Goal: Download file/media

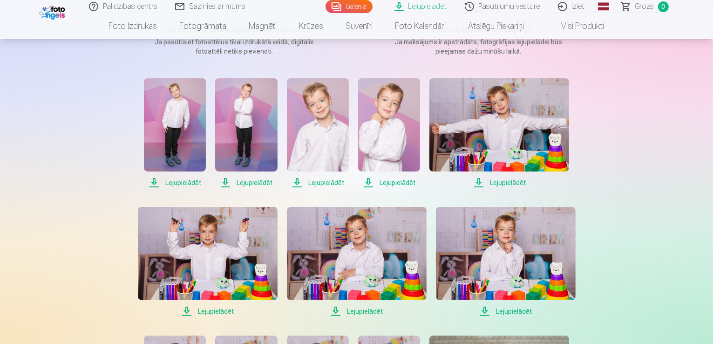
scroll to position [186, 0]
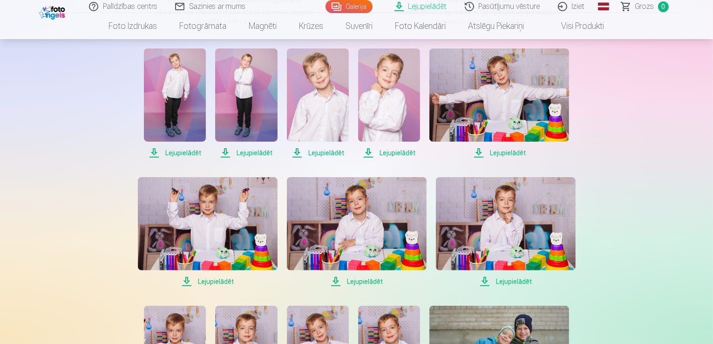
click at [182, 151] on span "Lejupielādēt" at bounding box center [175, 152] width 62 height 11
click at [261, 153] on span "Lejupielādēt" at bounding box center [246, 152] width 62 height 11
click at [323, 148] on span "Lejupielādēt" at bounding box center [318, 152] width 62 height 11
click at [407, 153] on span "Lejupielādēt" at bounding box center [389, 152] width 62 height 11
click at [520, 151] on span "Lejupielādēt" at bounding box center [500, 152] width 140 height 11
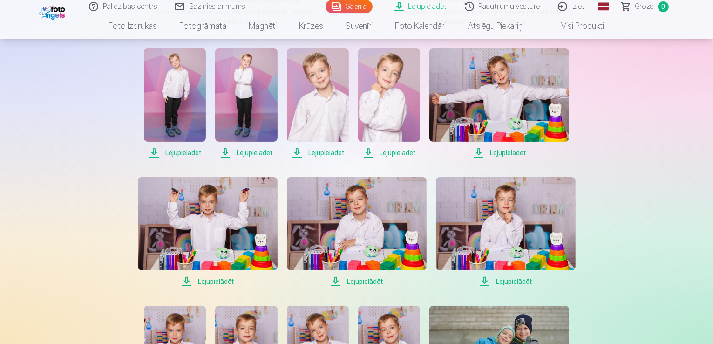
click at [215, 280] on span "Lejupielādēt" at bounding box center [208, 281] width 140 height 11
click at [377, 280] on span "Lejupielādēt" at bounding box center [357, 281] width 140 height 11
click at [516, 285] on span "Lejupielādēt" at bounding box center [506, 281] width 140 height 11
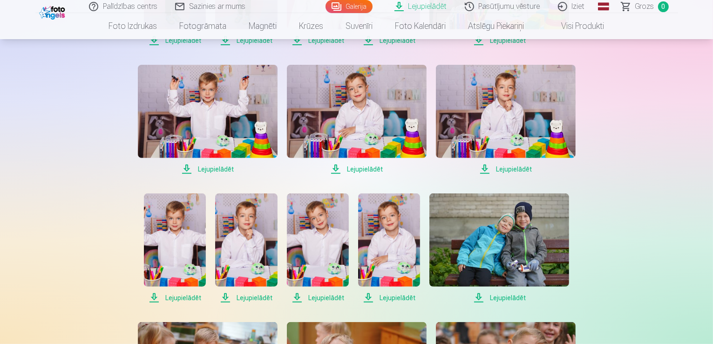
scroll to position [326, 0]
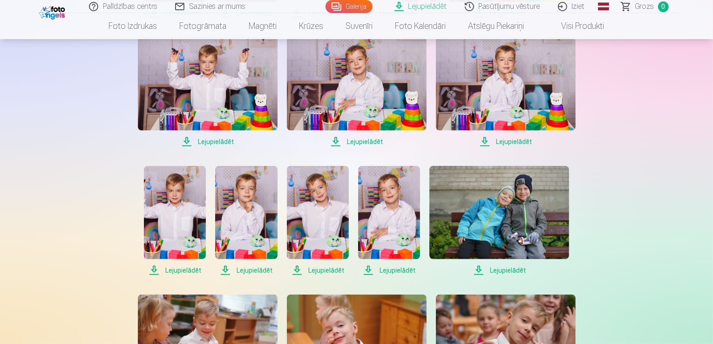
click at [179, 270] on span "Lejupielādēt" at bounding box center [175, 270] width 62 height 11
click at [259, 271] on span "Lejupielādēt" at bounding box center [246, 270] width 62 height 11
click at [333, 272] on span "Lejupielādēt" at bounding box center [318, 270] width 62 height 11
click at [405, 270] on span "Lejupielādēt" at bounding box center [389, 270] width 62 height 11
click at [508, 269] on span "Lejupielādēt" at bounding box center [500, 270] width 140 height 11
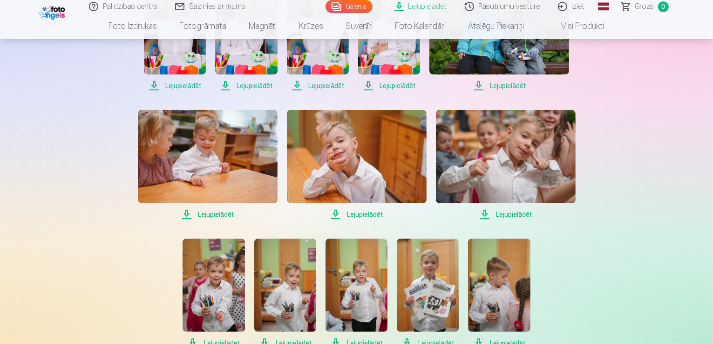
scroll to position [512, 0]
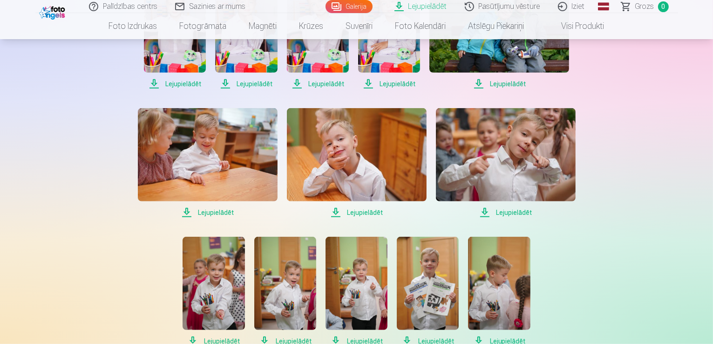
click at [509, 211] on span "Lejupielādēt" at bounding box center [506, 212] width 140 height 11
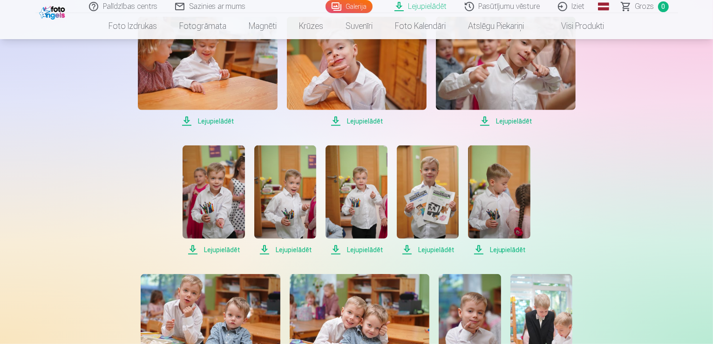
scroll to position [652, 0]
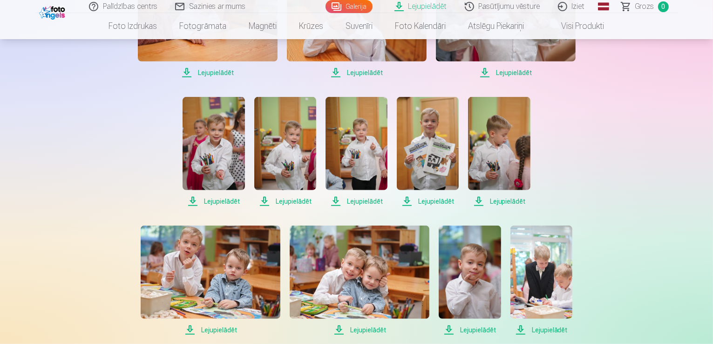
click at [223, 198] on span "Lejupielādēt" at bounding box center [214, 201] width 62 height 11
click at [290, 200] on span "Lejupielādēt" at bounding box center [285, 201] width 62 height 11
click at [372, 202] on span "Lejupielādēt" at bounding box center [357, 201] width 62 height 11
click at [443, 200] on span "Lejupielādēt" at bounding box center [428, 201] width 62 height 11
click at [506, 204] on span "Lejupielādēt" at bounding box center [499, 201] width 62 height 11
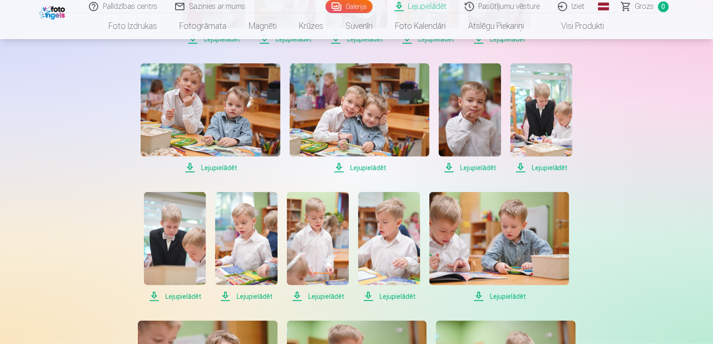
scroll to position [839, 0]
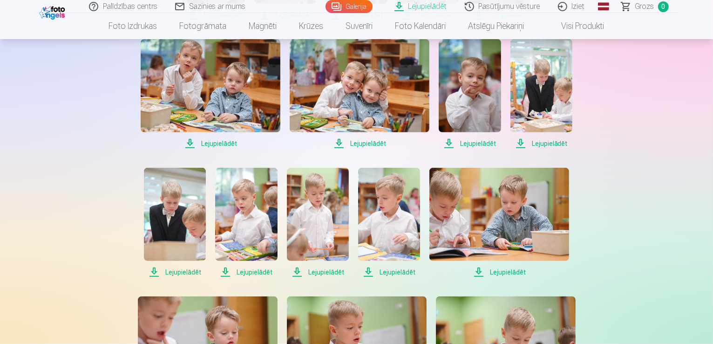
click at [225, 142] on span "Lejupielādēt" at bounding box center [211, 143] width 140 height 11
click at [376, 144] on span "Lejupielādēt" at bounding box center [360, 143] width 140 height 11
click at [481, 142] on span "Lejupielādēt" at bounding box center [470, 143] width 62 height 11
click at [551, 140] on span "Lejupielādēt" at bounding box center [542, 143] width 62 height 11
click at [259, 271] on span "Lejupielādēt" at bounding box center [246, 271] width 62 height 11
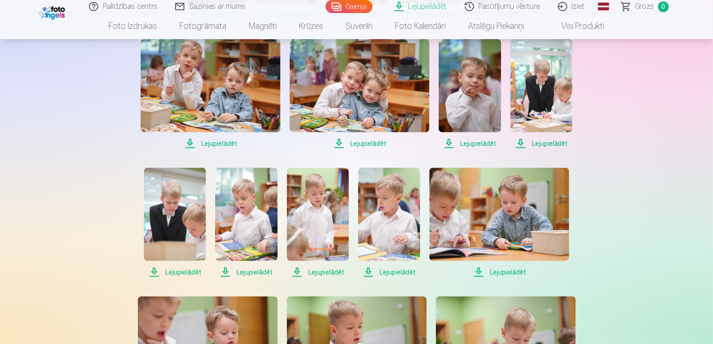
click at [334, 272] on span "Lejupielādēt" at bounding box center [318, 271] width 62 height 11
click at [400, 271] on span "Lejupielādēt" at bounding box center [389, 271] width 62 height 11
click at [512, 272] on span "Lejupielādēt" at bounding box center [500, 271] width 140 height 11
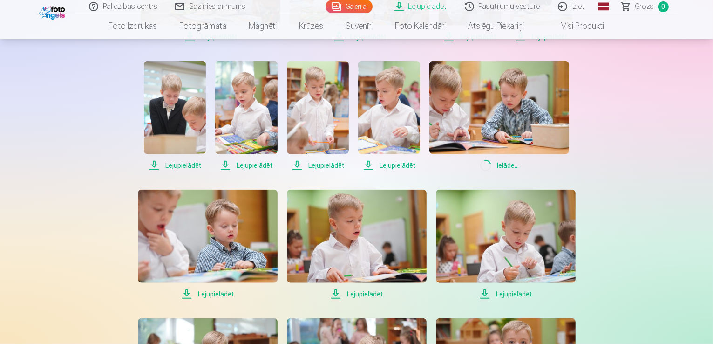
scroll to position [978, 0]
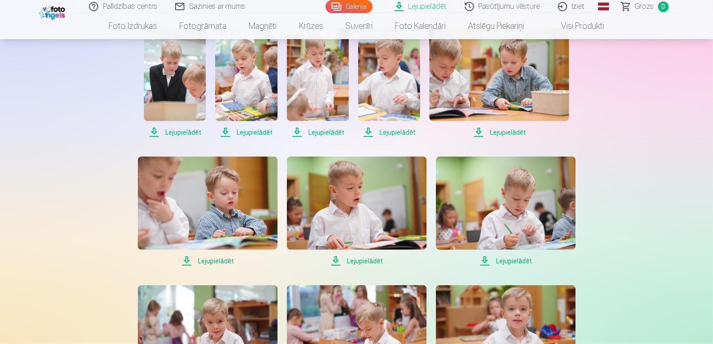
click at [365, 261] on span "Lejupielādēt" at bounding box center [357, 260] width 140 height 11
click at [517, 258] on span "Lejupielādēt" at bounding box center [506, 260] width 140 height 11
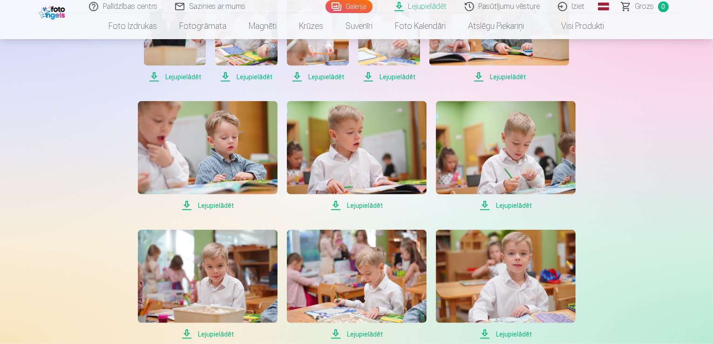
scroll to position [1165, 0]
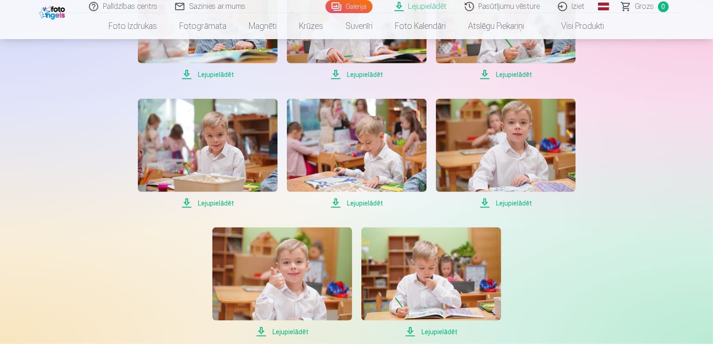
drag, startPoint x: 207, startPoint y: 201, endPoint x: 209, endPoint y: 207, distance: 6.7
click at [207, 201] on span "Lejupielādēt" at bounding box center [208, 203] width 140 height 11
click at [371, 203] on span "Lejupielādēt" at bounding box center [357, 203] width 140 height 11
click at [515, 203] on span "Lejupielādēt" at bounding box center [506, 203] width 140 height 11
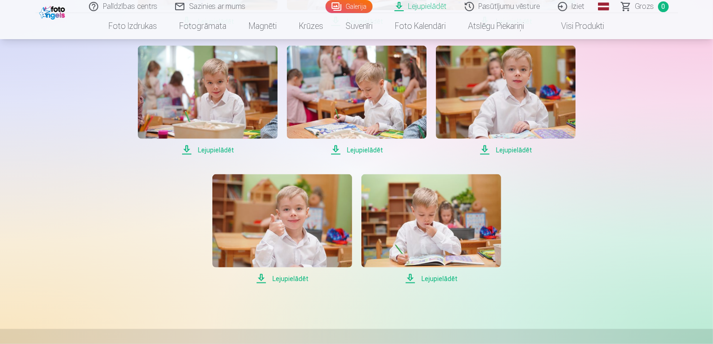
scroll to position [1351, 0]
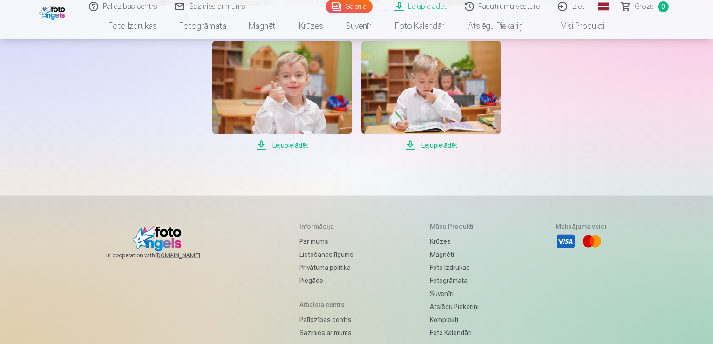
click at [298, 149] on span "Lejupielādēt" at bounding box center [282, 145] width 140 height 11
click at [436, 148] on span "Lejupielādēt" at bounding box center [432, 145] width 140 height 11
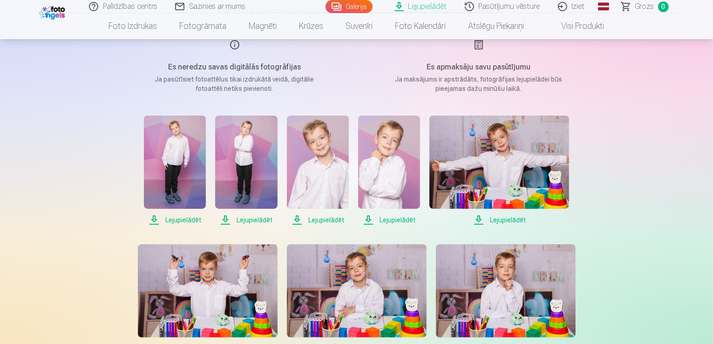
scroll to position [0, 0]
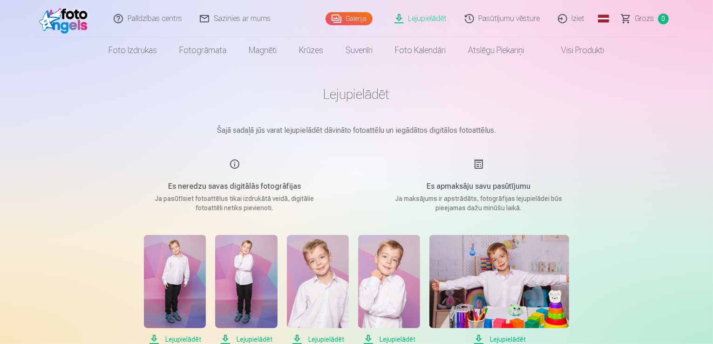
drag, startPoint x: 582, startPoint y: 21, endPoint x: 661, endPoint y: 131, distance: 135.6
click at [582, 22] on link "Iziet" at bounding box center [572, 18] width 45 height 37
